Goal: Navigation & Orientation: Find specific page/section

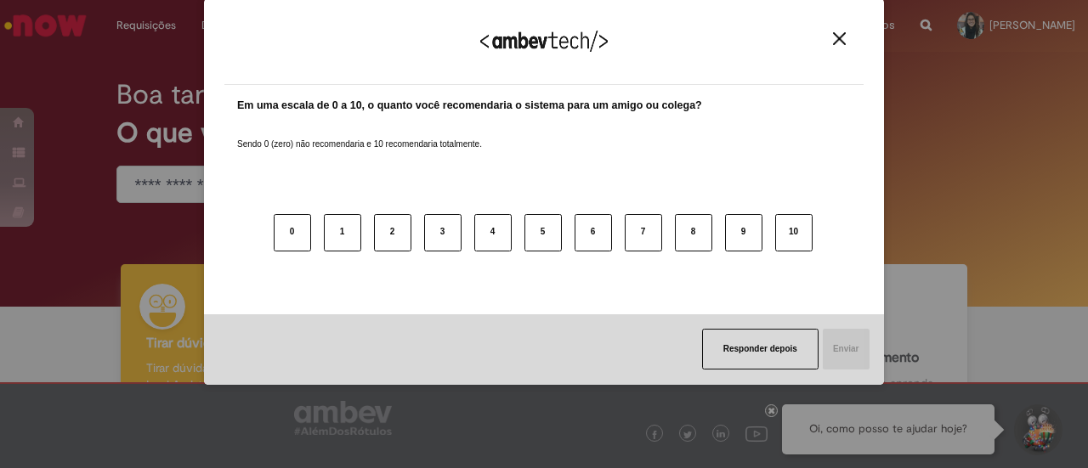
click at [845, 45] on button "Close" at bounding box center [839, 38] width 23 height 14
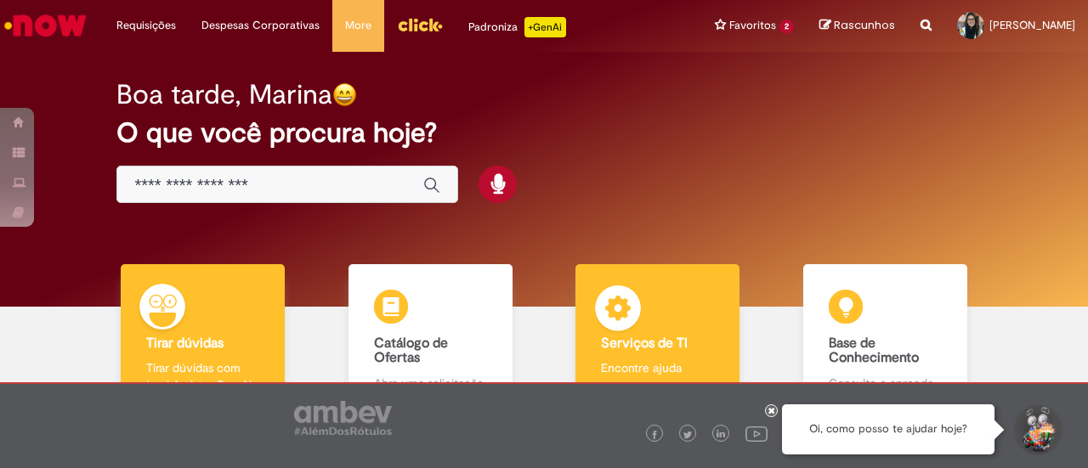
click at [626, 303] on img at bounding box center [617, 311] width 51 height 51
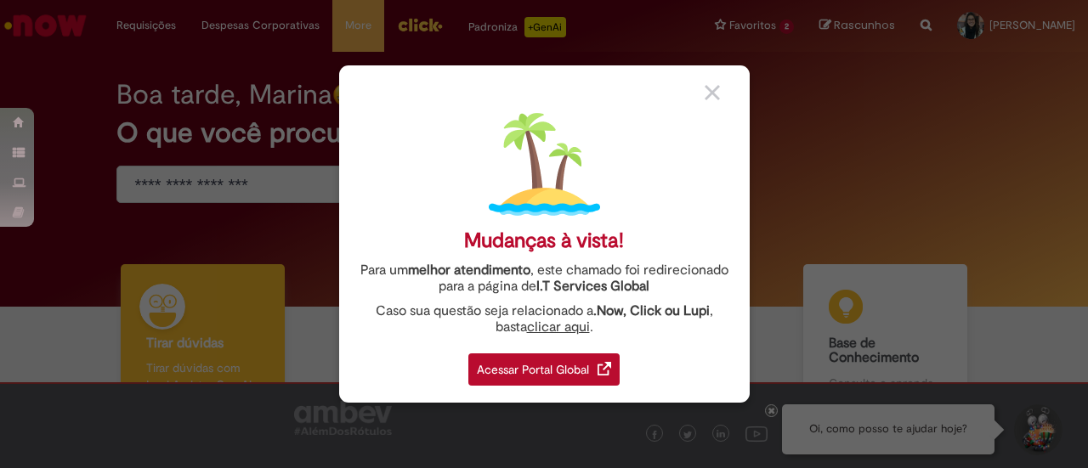
click at [576, 366] on div "Acessar Portal Global" at bounding box center [543, 370] width 151 height 32
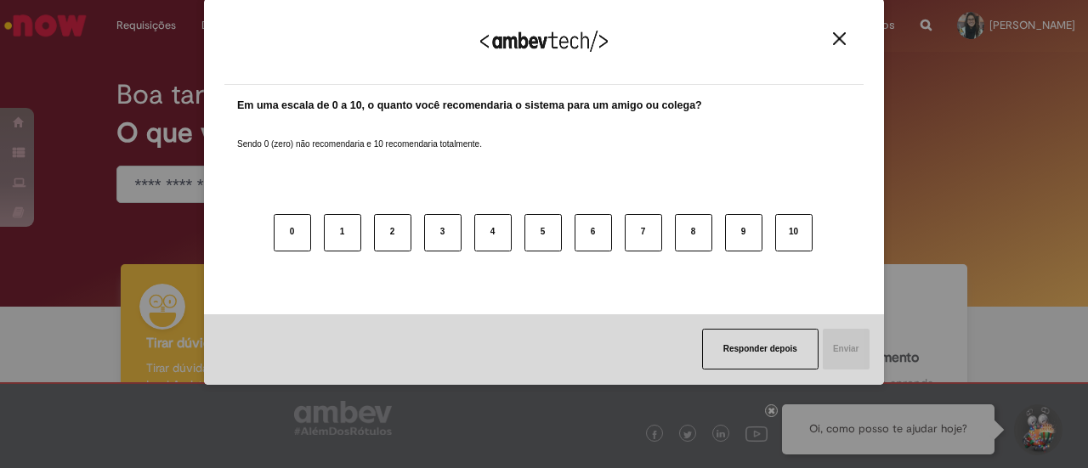
click at [840, 42] on img "Close" at bounding box center [839, 38] width 13 height 13
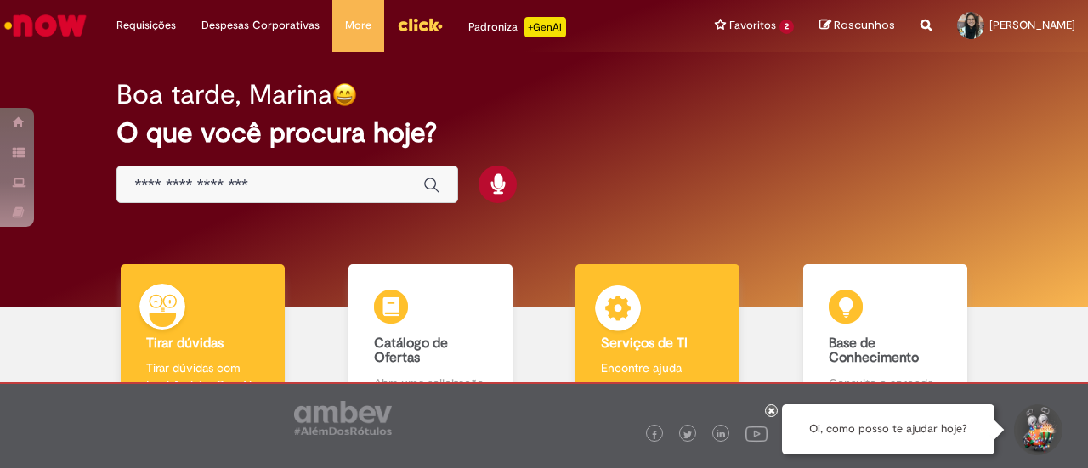
click at [639, 331] on div "Serviços de TI Serviços de TI Encontre ajuda" at bounding box center [657, 337] width 164 height 147
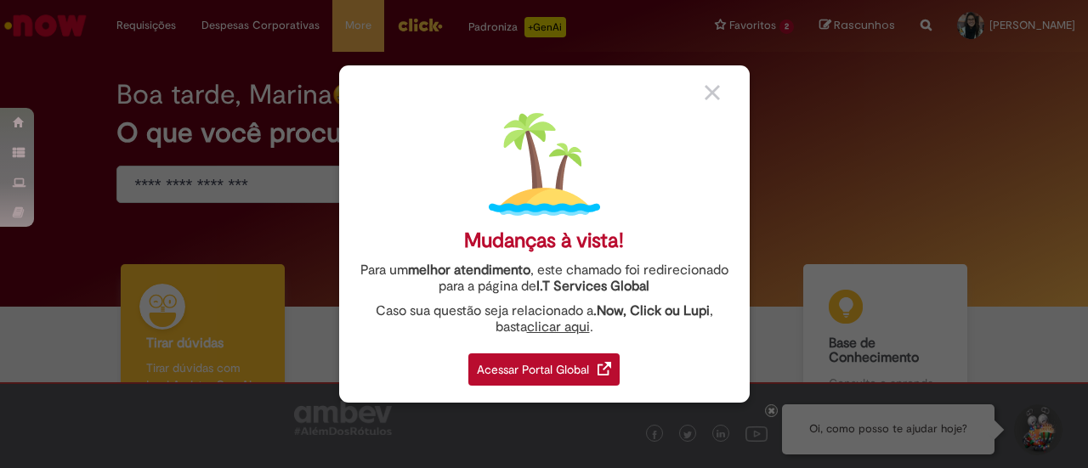
click at [580, 354] on div "Acessar Portal Global" at bounding box center [543, 370] width 151 height 32
